Goal: Task Accomplishment & Management: Complete application form

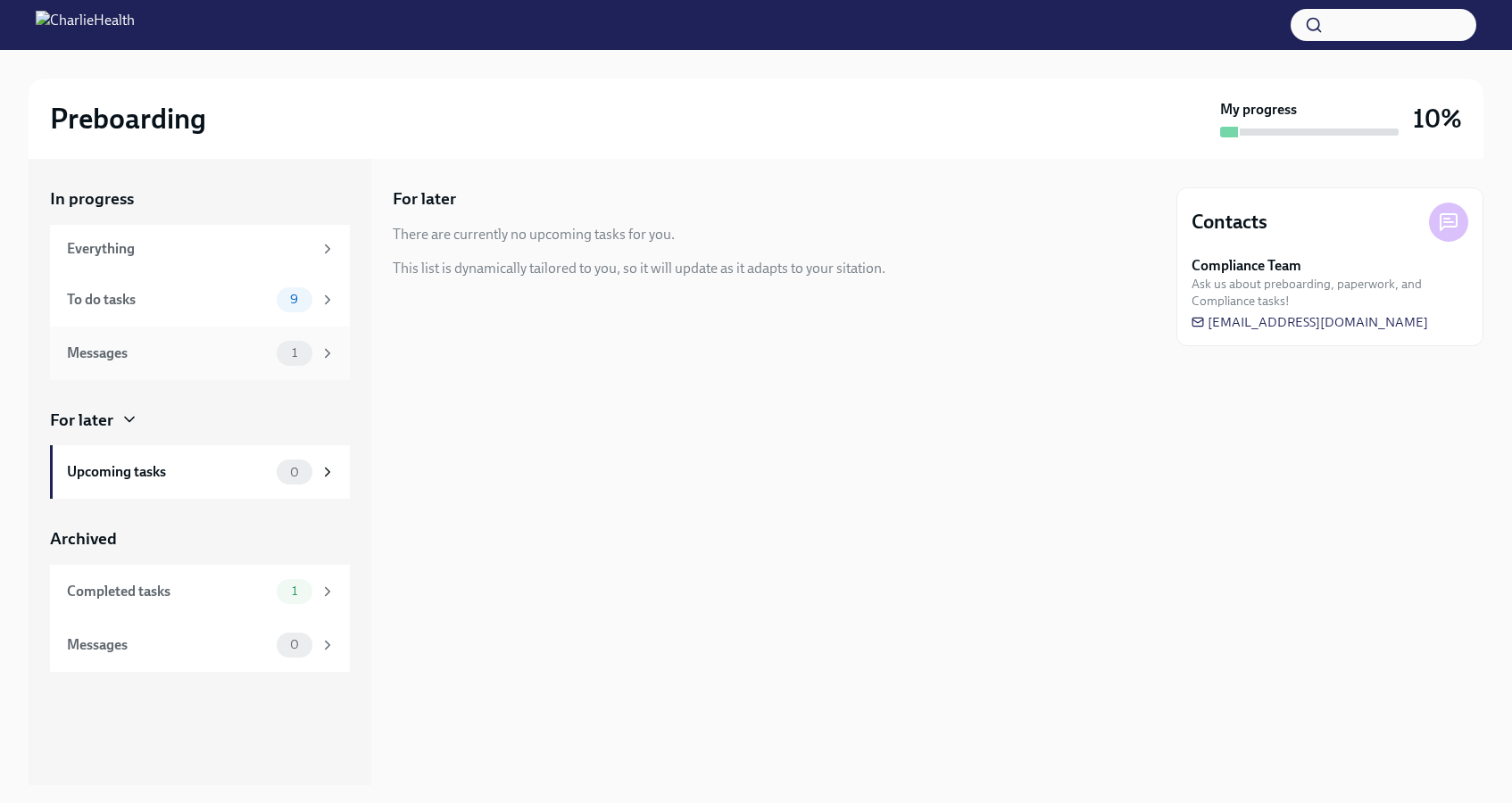
click at [246, 369] on div "Messages 1" at bounding box center [199, 353] width 300 height 54
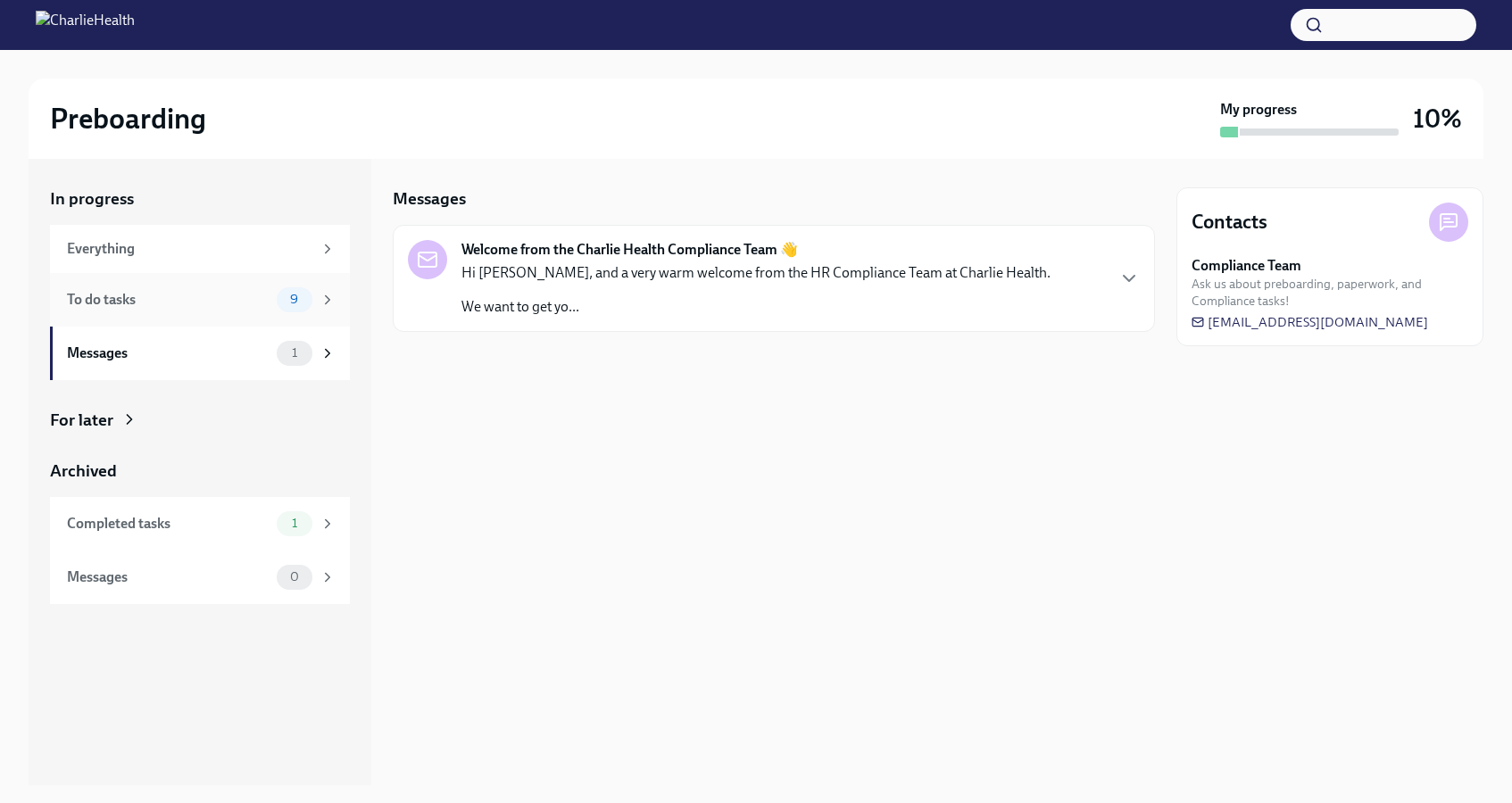
click at [244, 309] on div "To do tasks 9" at bounding box center [200, 300] width 269 height 25
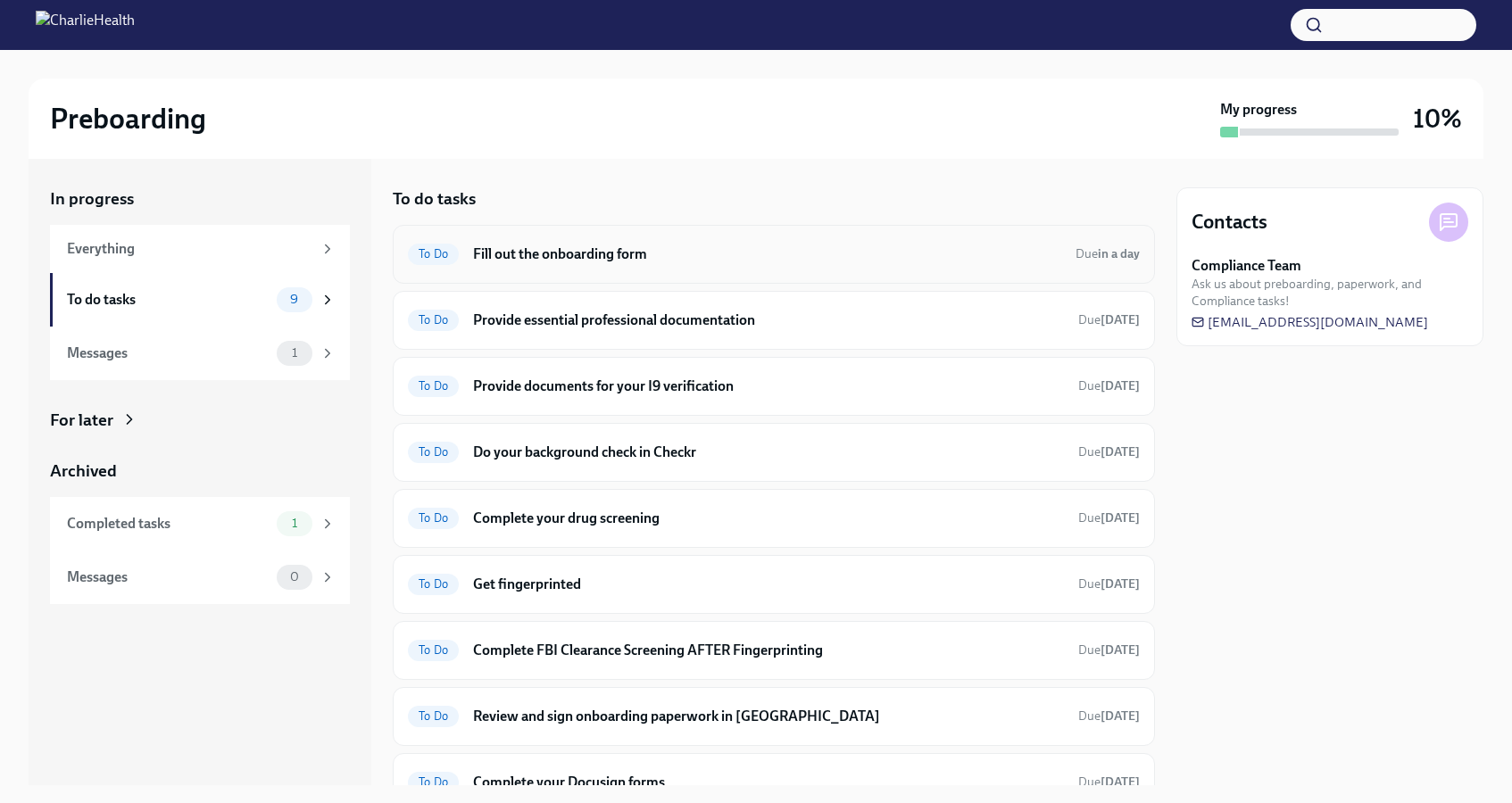
click at [635, 254] on h6 "Fill out the onboarding form" at bounding box center [767, 254] width 588 height 20
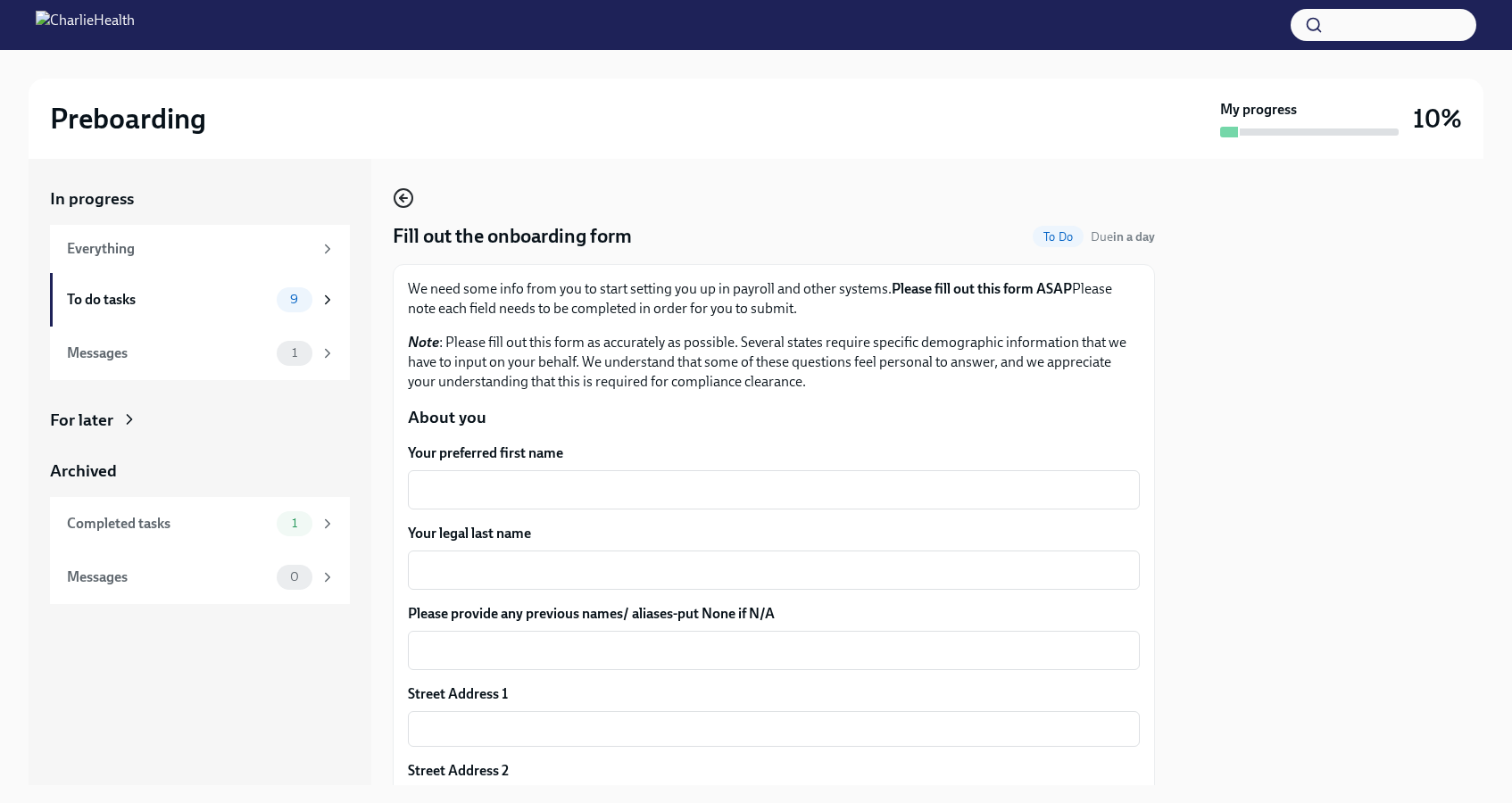
click at [407, 198] on icon "button" at bounding box center [403, 198] width 7 height 0
